Goal: Obtain resource: Obtain resource

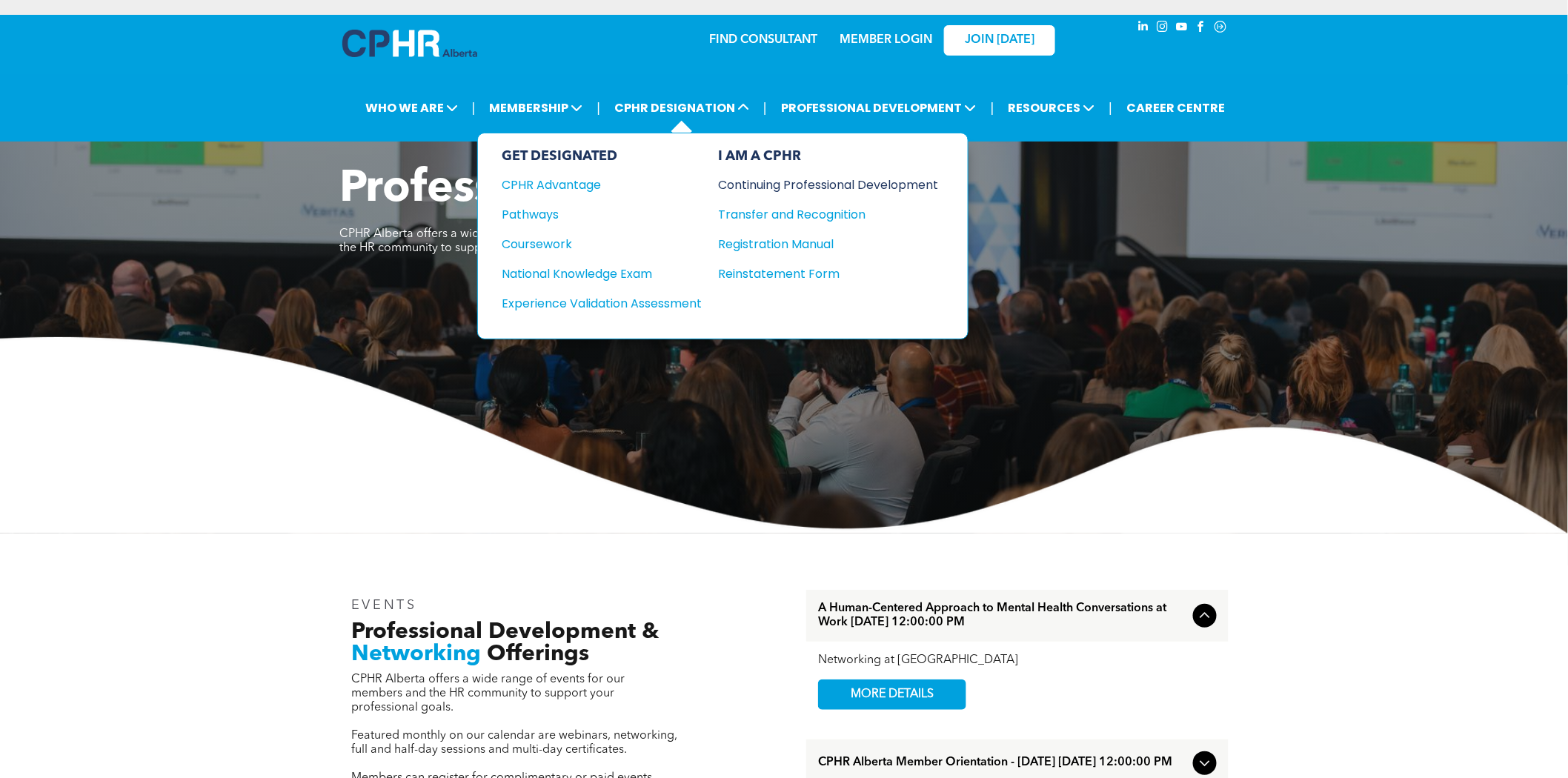
click at [794, 180] on div "Continuing Professional Development" at bounding box center [817, 185] width 198 height 19
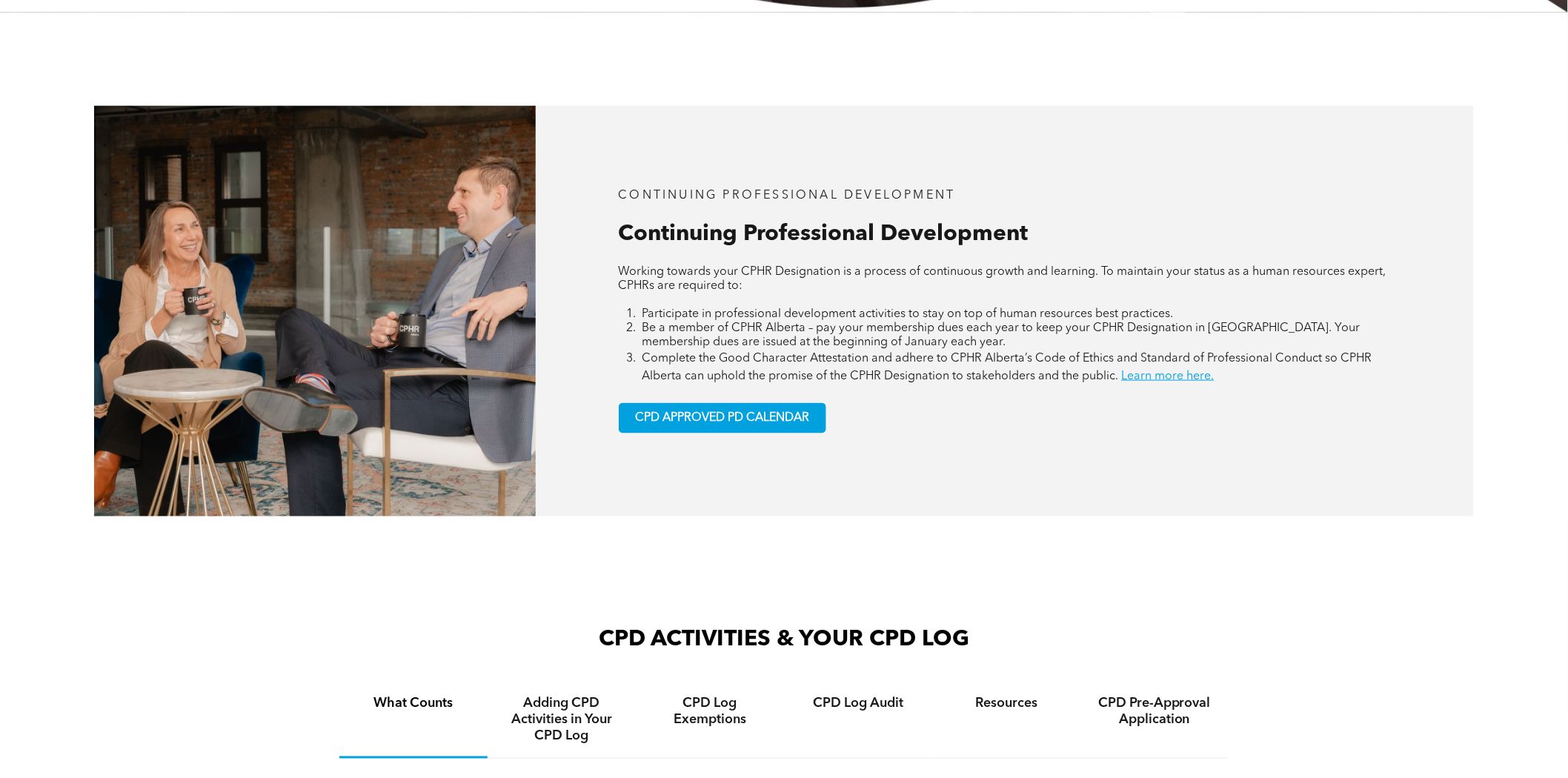
scroll to position [906, 0]
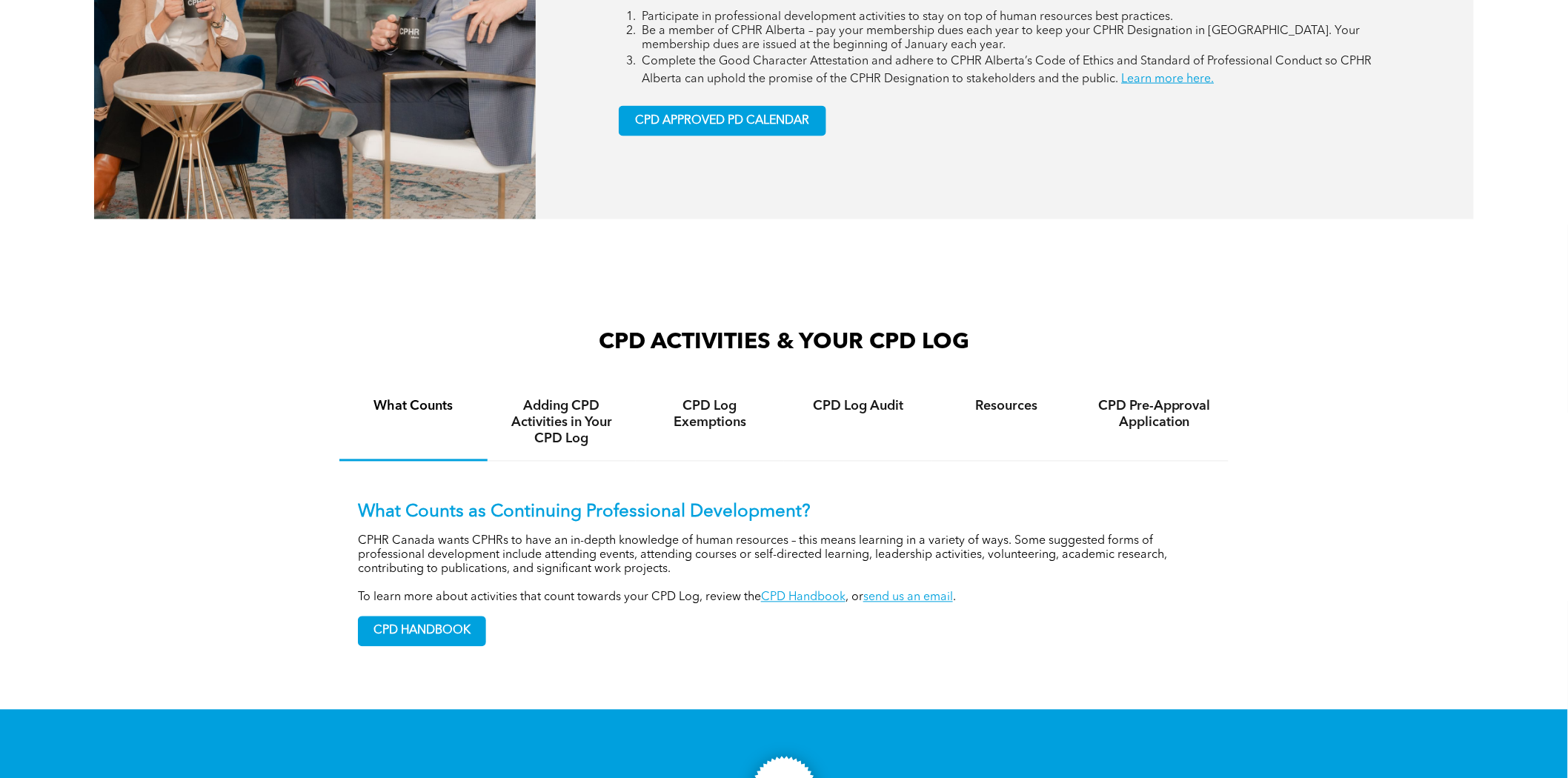
click at [828, 606] on div "CPD HANDBOOK" at bounding box center [784, 626] width 852 height 42
click at [827, 599] on link "CPD Handbook" at bounding box center [803, 598] width 84 height 12
